Goal: Find specific page/section

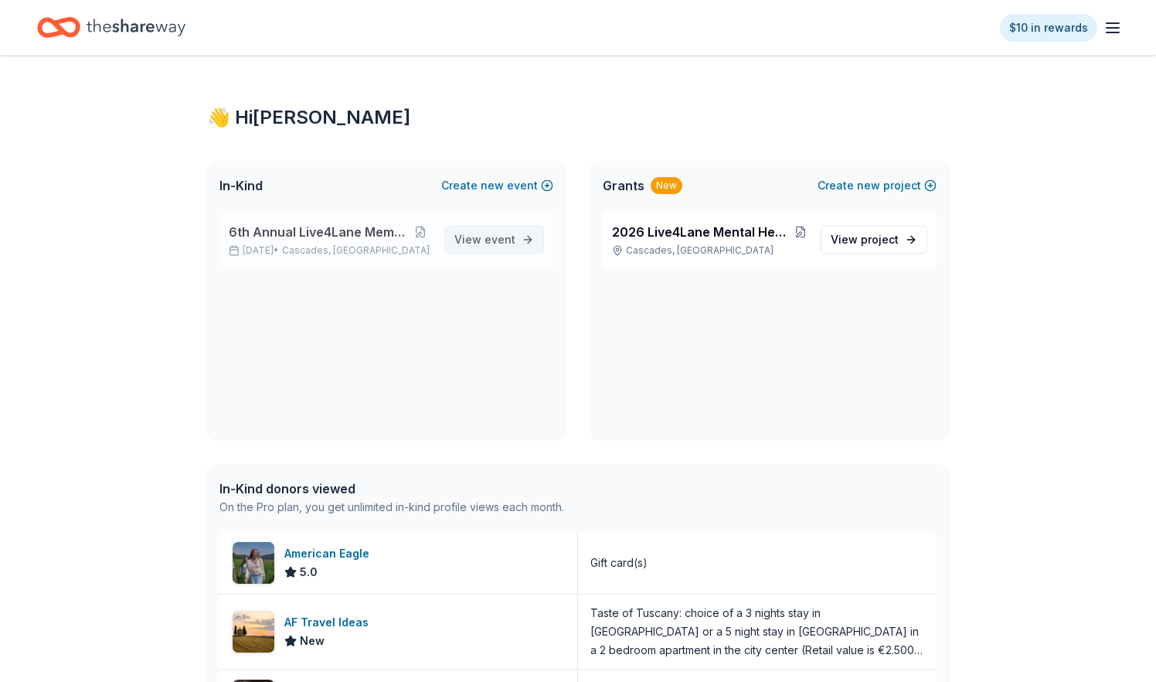
click at [471, 238] on span "View event" at bounding box center [484, 239] width 61 height 19
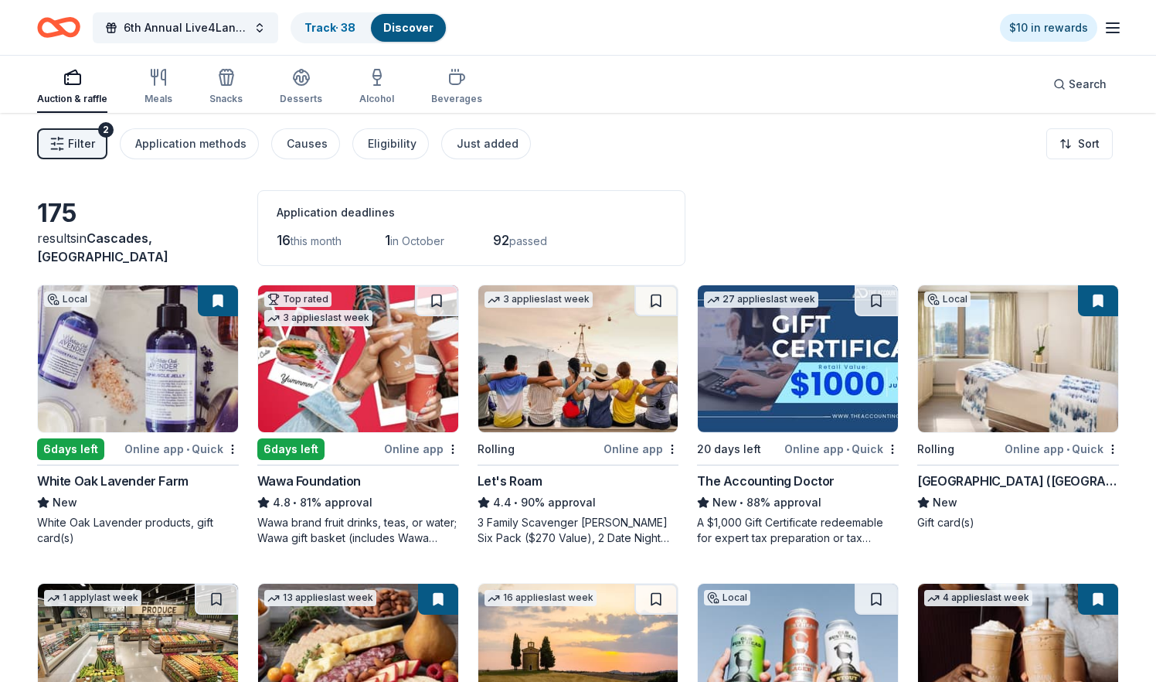
click at [72, 147] on span "Filter" at bounding box center [81, 143] width 27 height 19
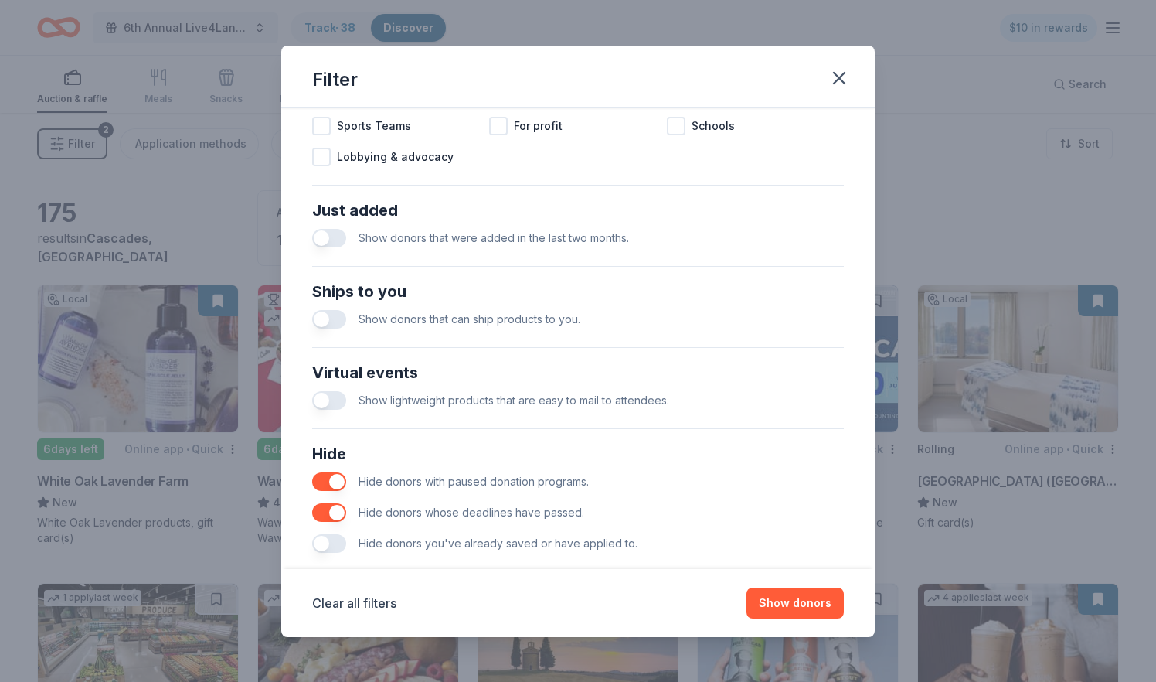
scroll to position [533, 0]
click at [335, 236] on button "button" at bounding box center [329, 235] width 34 height 19
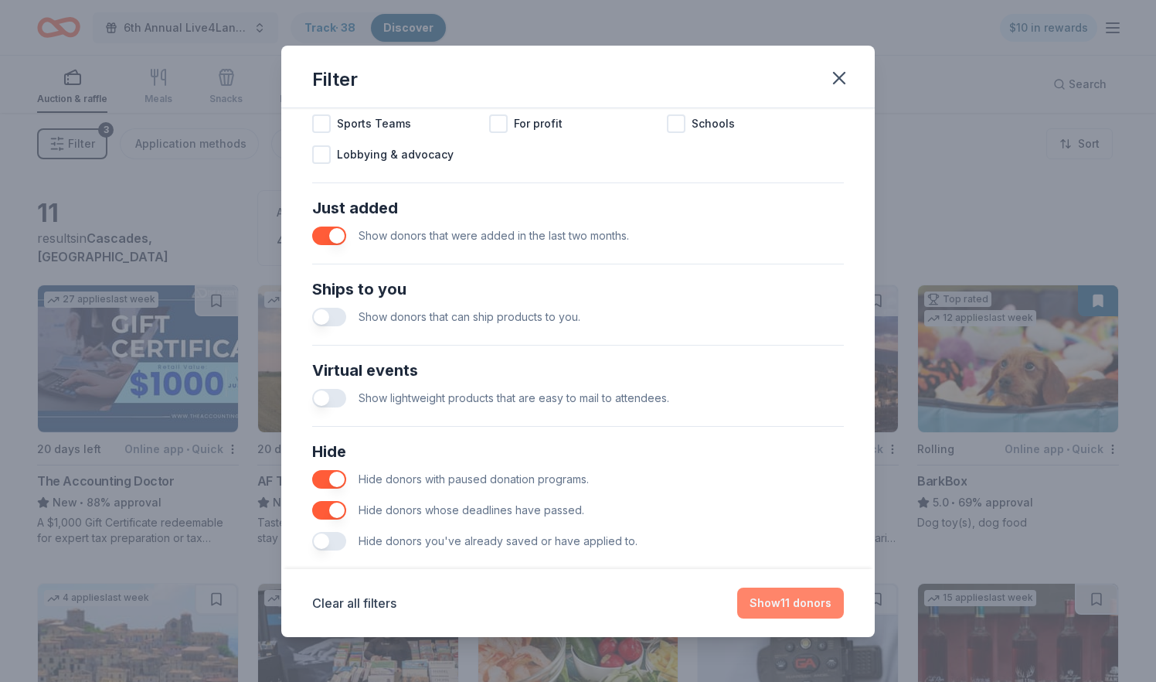
click at [787, 603] on button "Show 11 donors" at bounding box center [790, 602] width 107 height 31
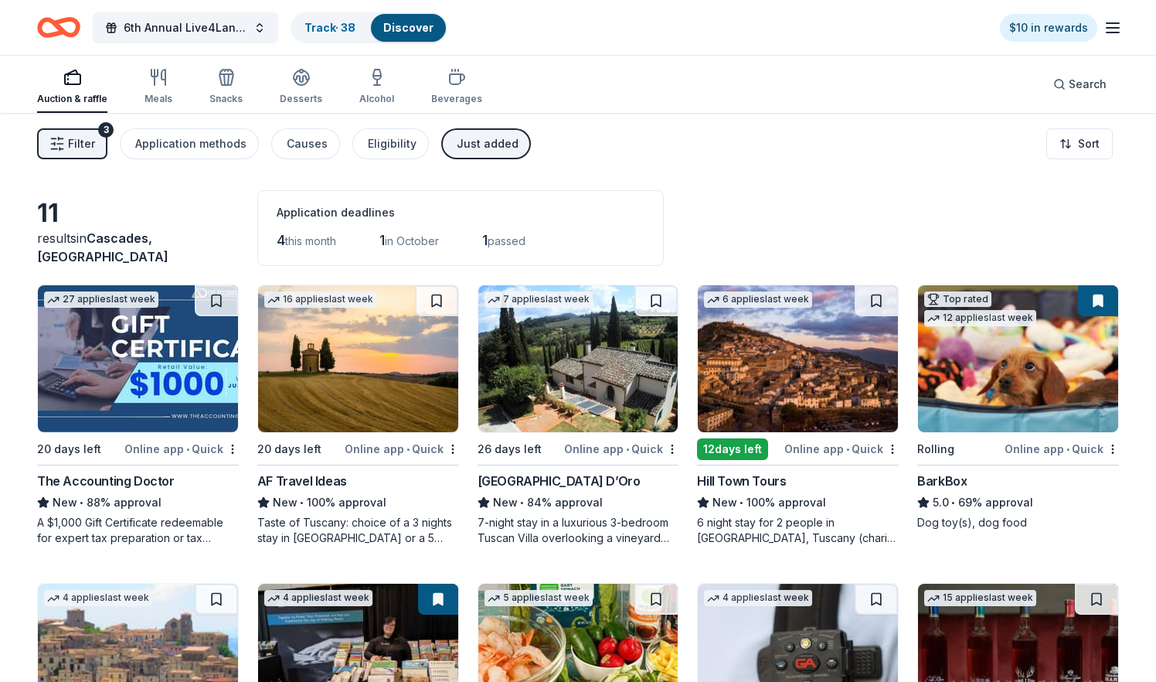
click at [79, 143] on span "Filter" at bounding box center [81, 143] width 27 height 19
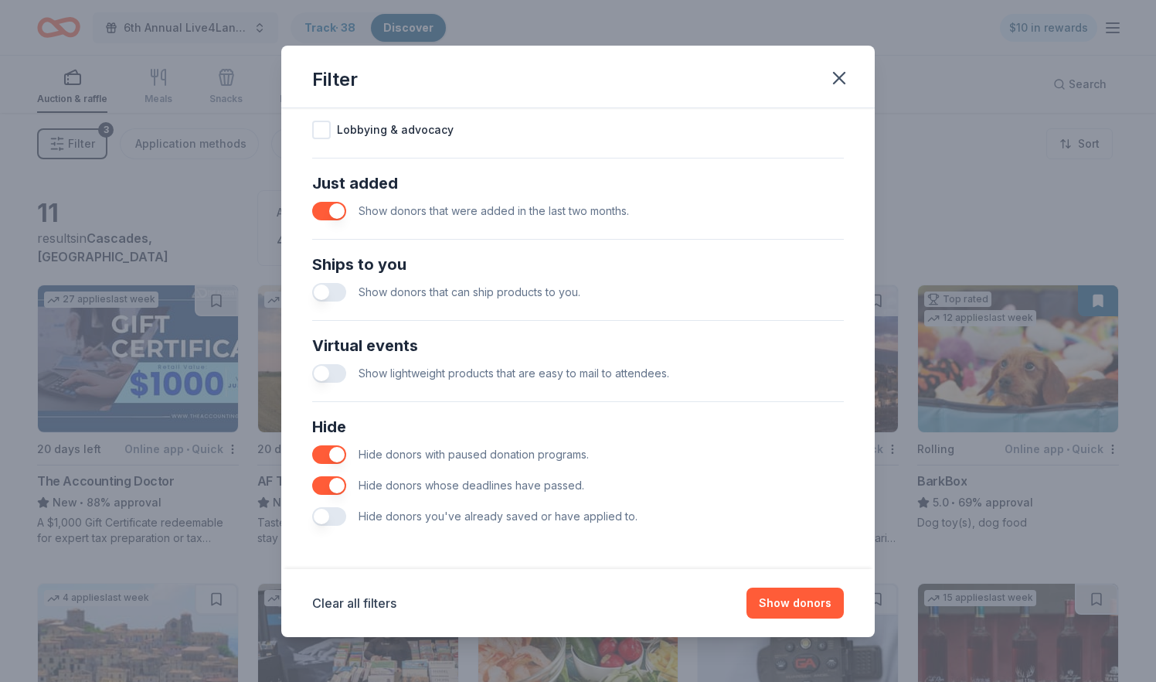
scroll to position [558, 0]
click at [325, 210] on button "button" at bounding box center [329, 211] width 34 height 19
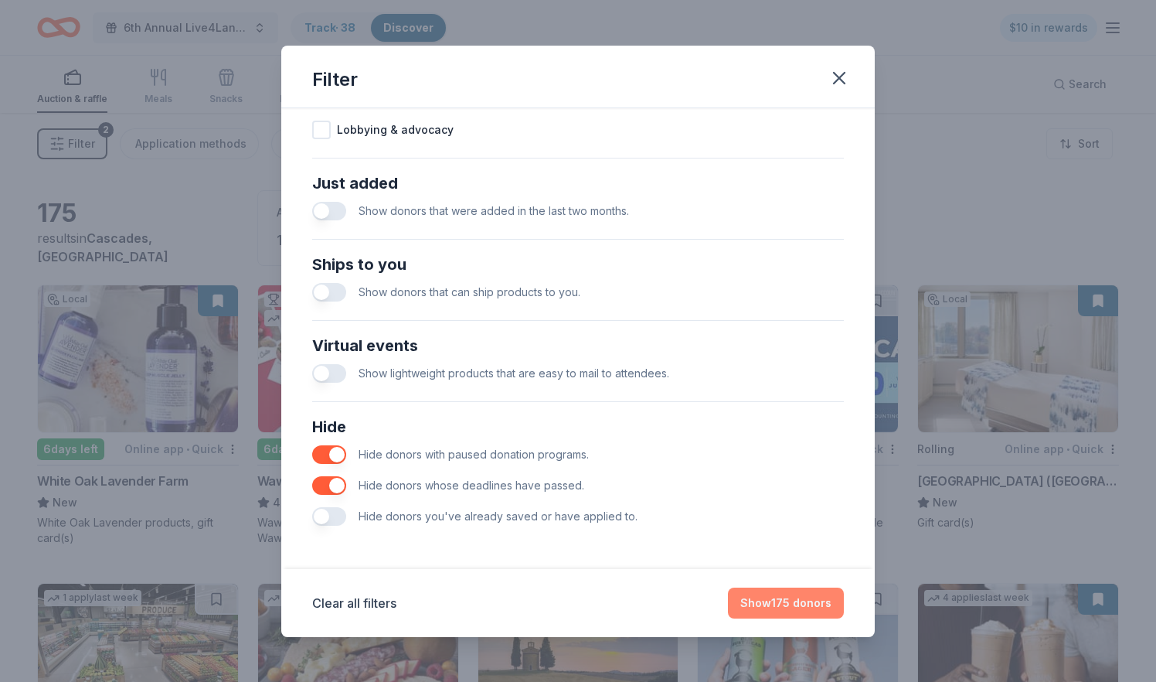
click at [794, 602] on button "Show 175 donors" at bounding box center [786, 602] width 116 height 31
